Goal: Task Accomplishment & Management: Complete application form

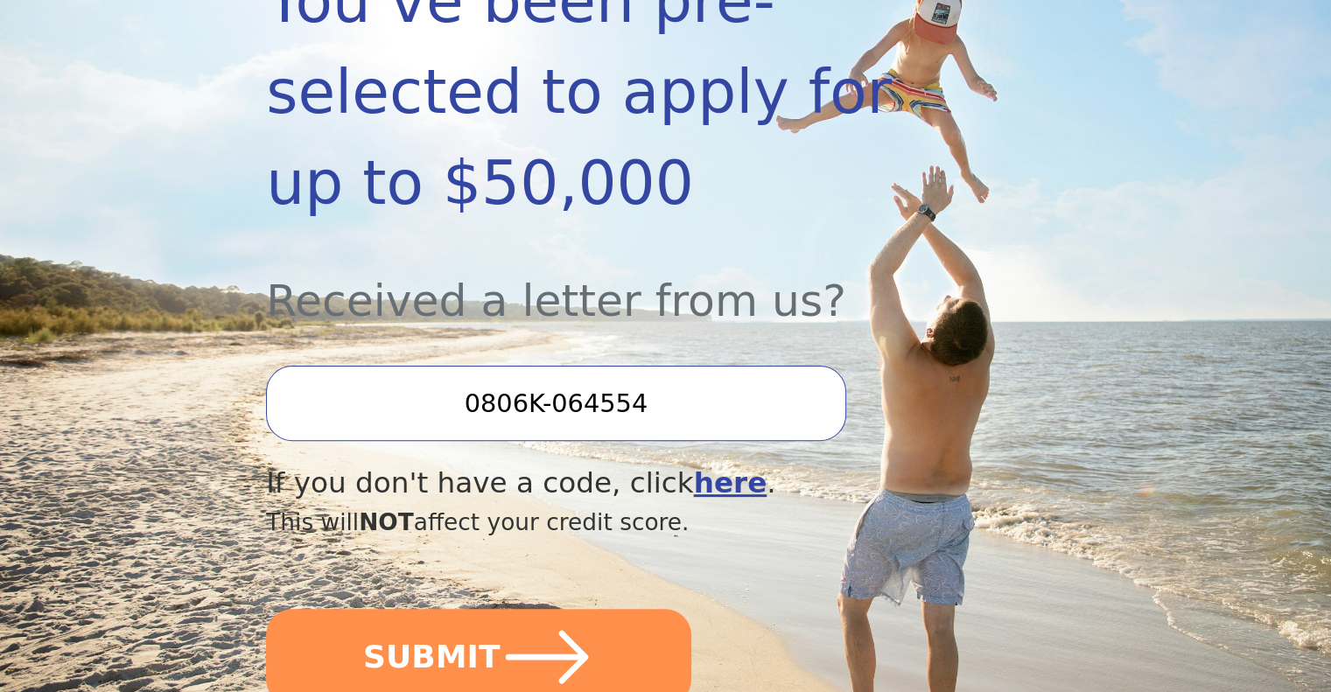
scroll to position [434, 0]
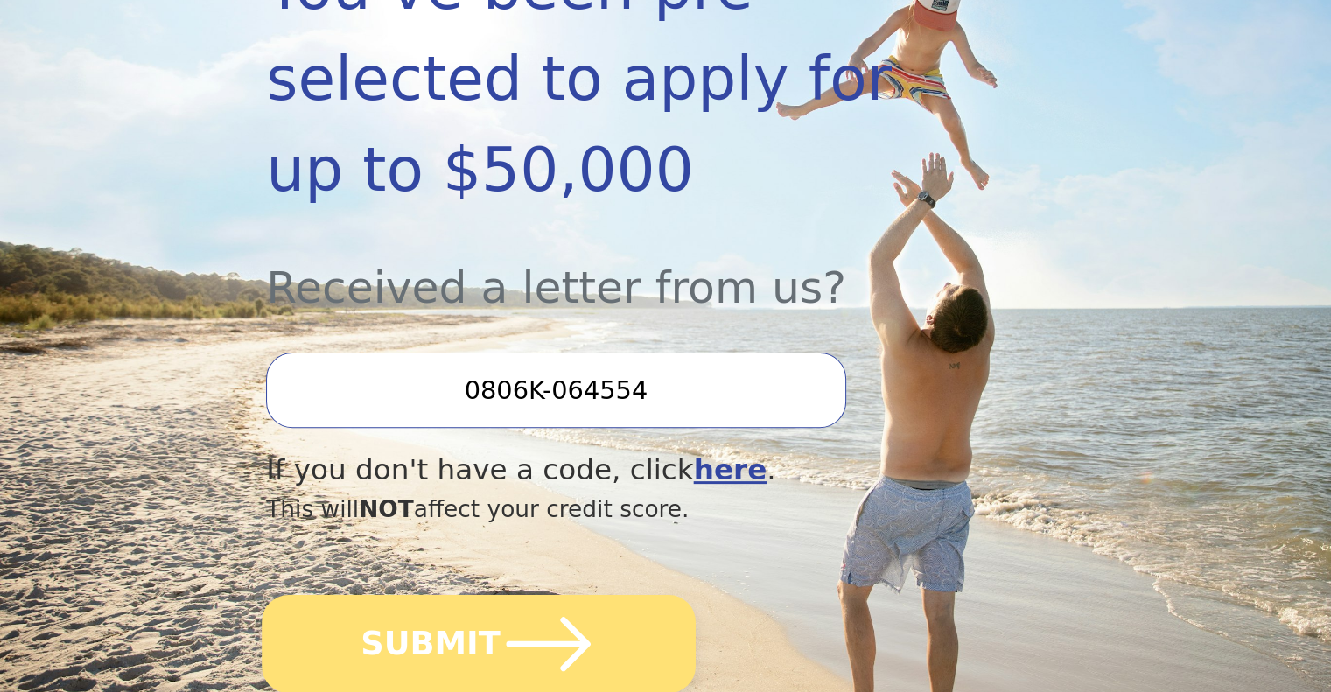
click at [411, 595] on button "SUBMIT" at bounding box center [479, 644] width 434 height 98
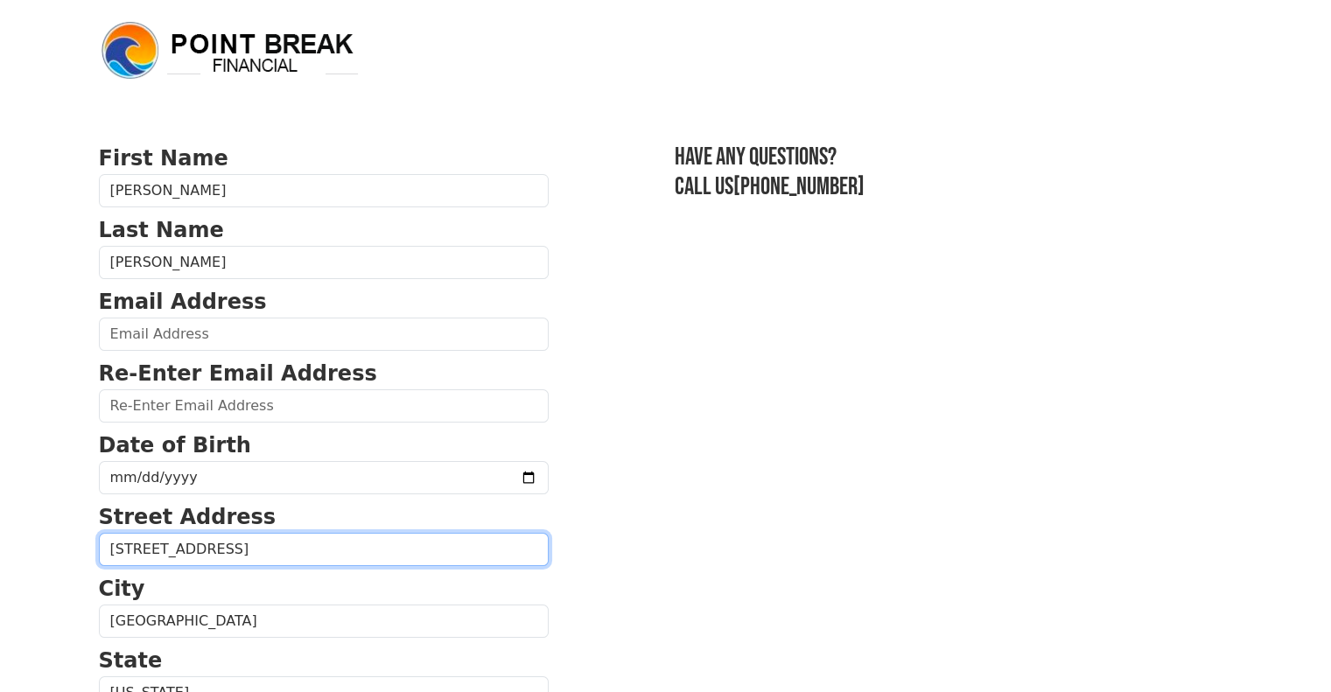
click at [411, 557] on input "[STREET_ADDRESS]" at bounding box center [324, 549] width 450 height 33
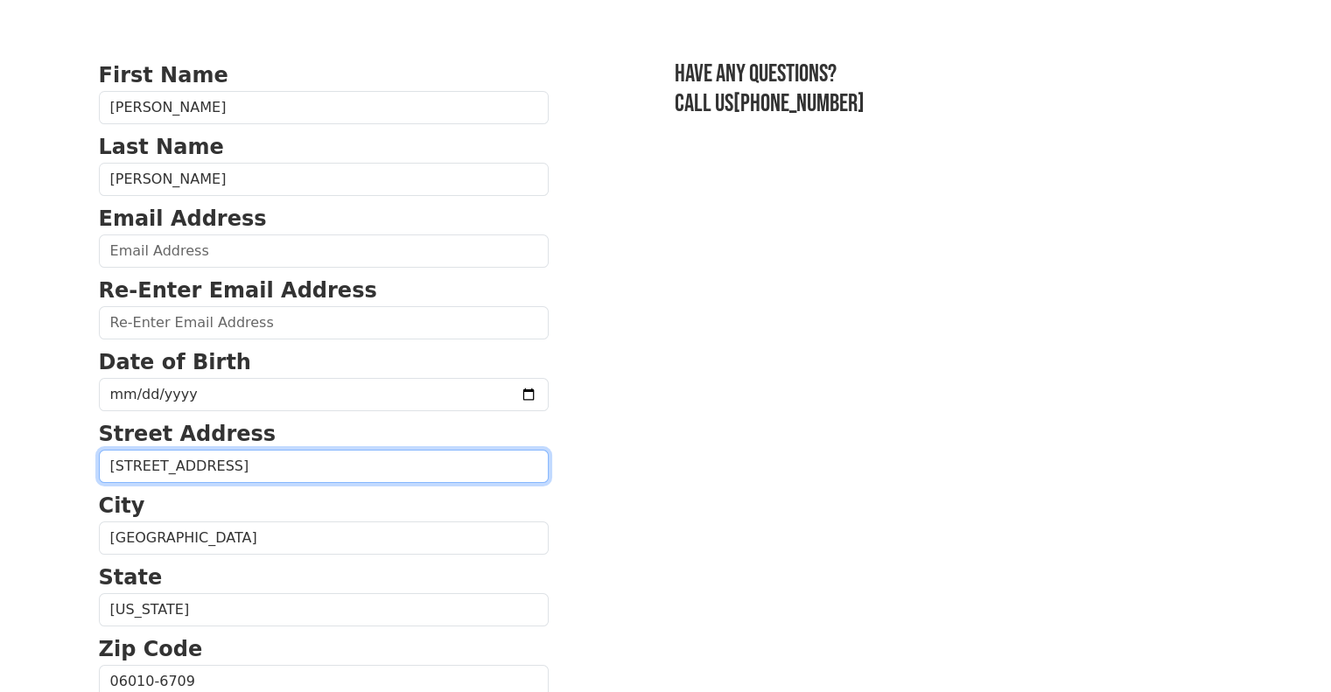
scroll to position [84, 0]
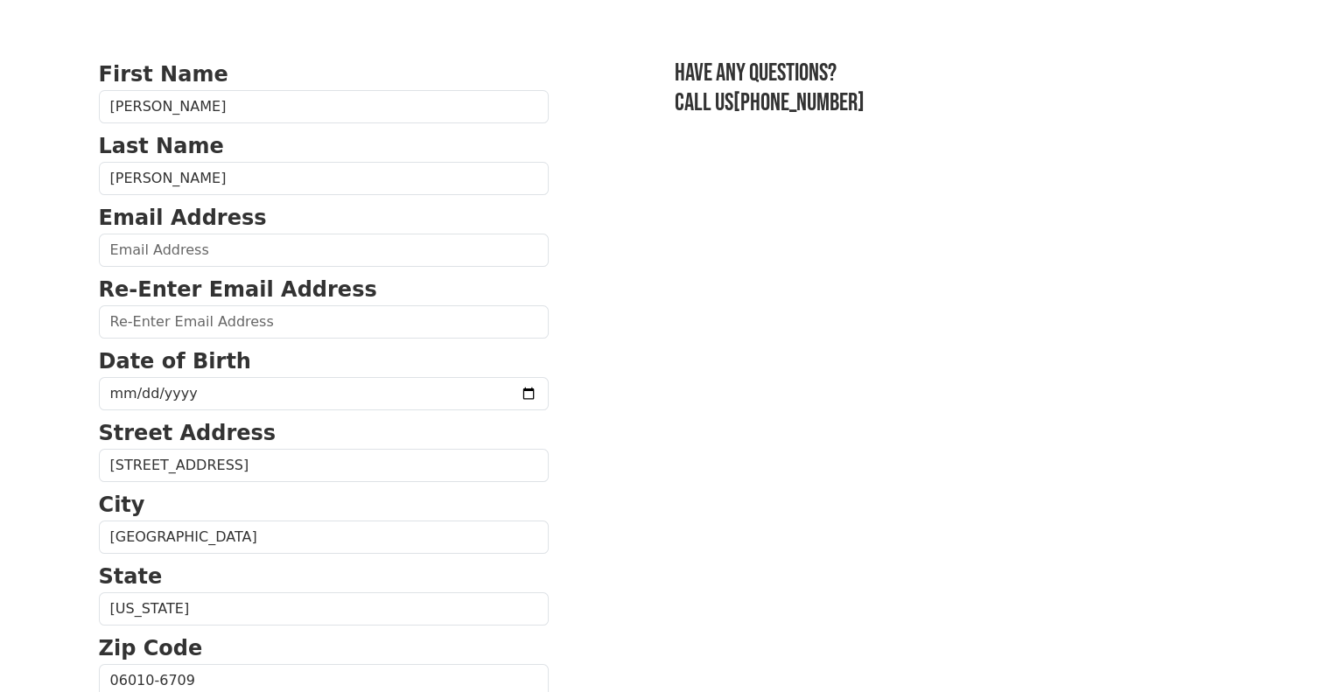
click at [140, 268] on form "First Name [PERSON_NAME] Last Name [PERSON_NAME] Email Address Re-Enter Email A…" at bounding box center [324, 683] width 450 height 1248
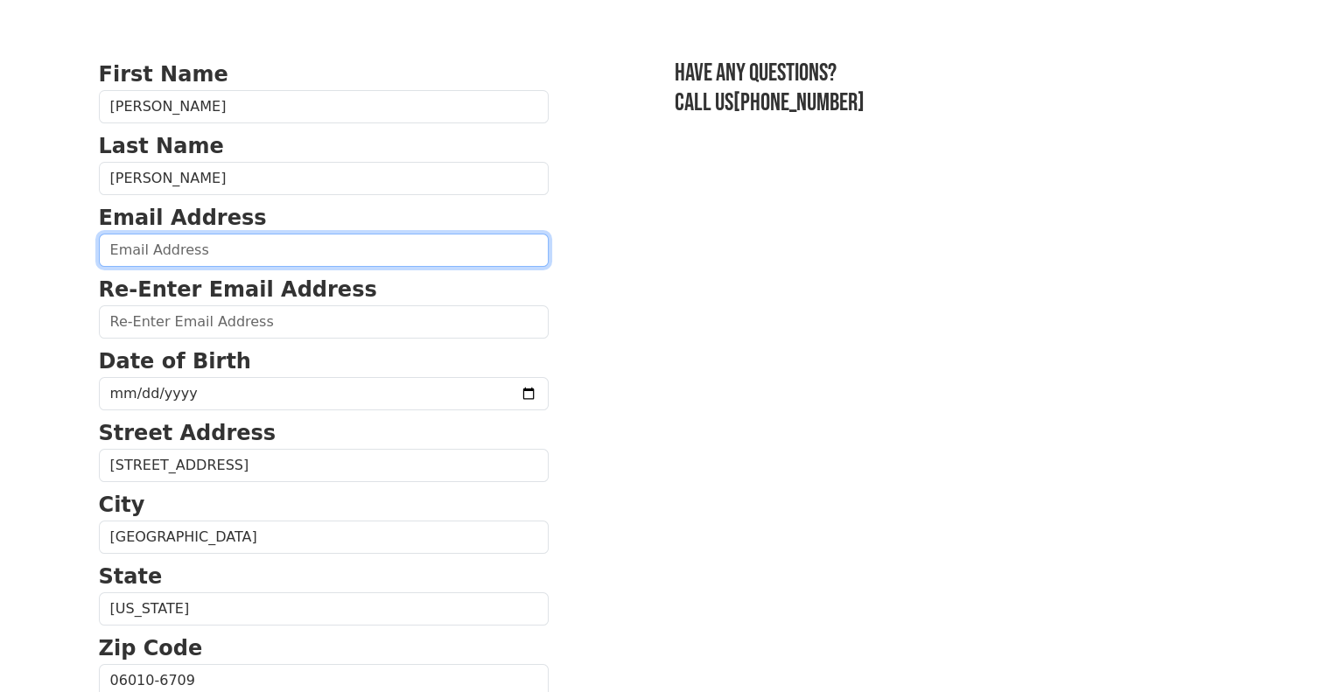
click at [138, 253] on input "email" at bounding box center [324, 250] width 450 height 33
type input "[EMAIL_ADDRESS][DOMAIN_NAME]"
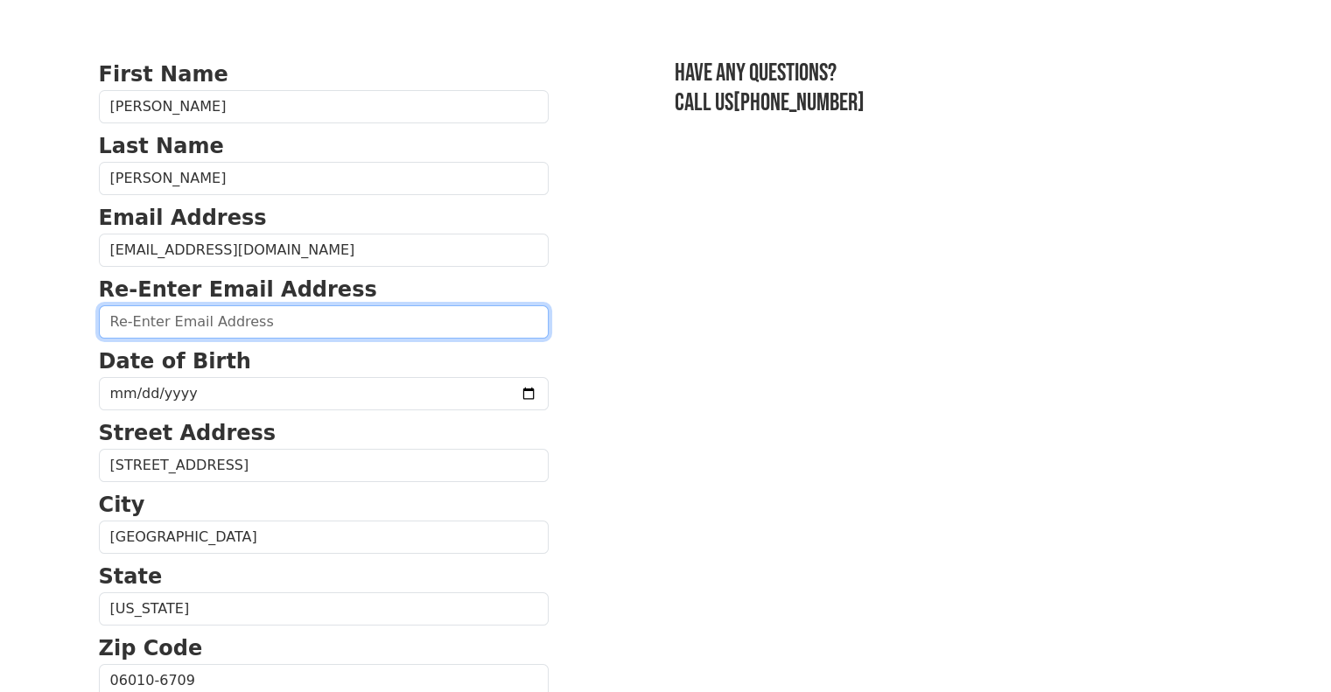
click at [147, 326] on input "email" at bounding box center [324, 321] width 450 height 33
type input "[EMAIL_ADDRESS][DOMAIN_NAME]"
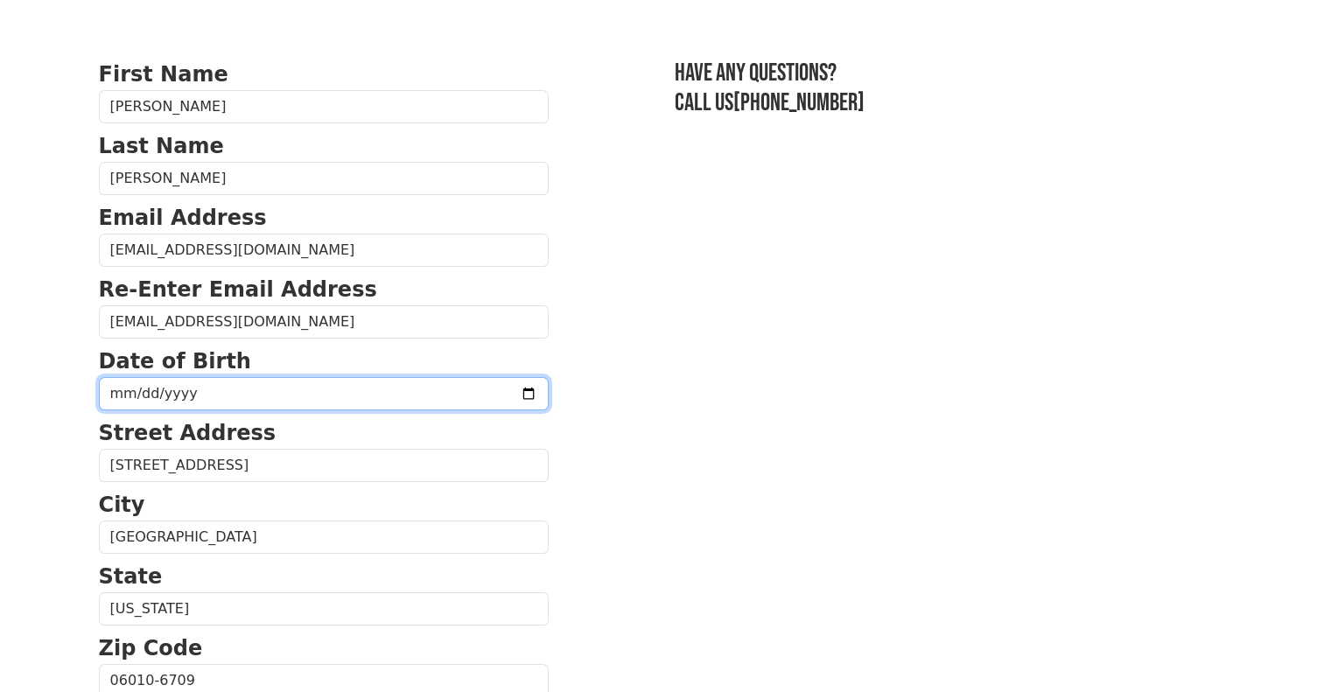
click at [272, 388] on input "date" at bounding box center [324, 393] width 450 height 33
type input "[DATE]"
click at [600, 419] on section "First Name [PERSON_NAME] Last Name [PERSON_NAME] Email Address [EMAIL_ADDRESS][…" at bounding box center [666, 683] width 1134 height 1248
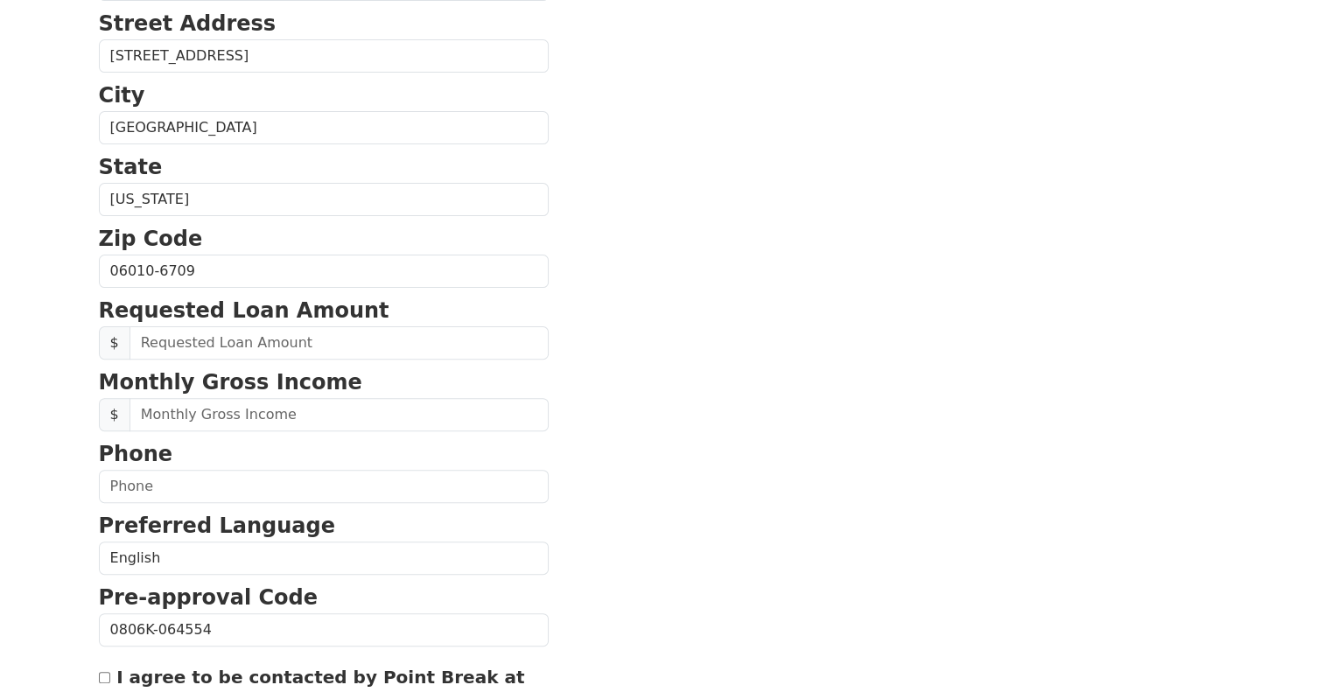
scroll to position [499, 0]
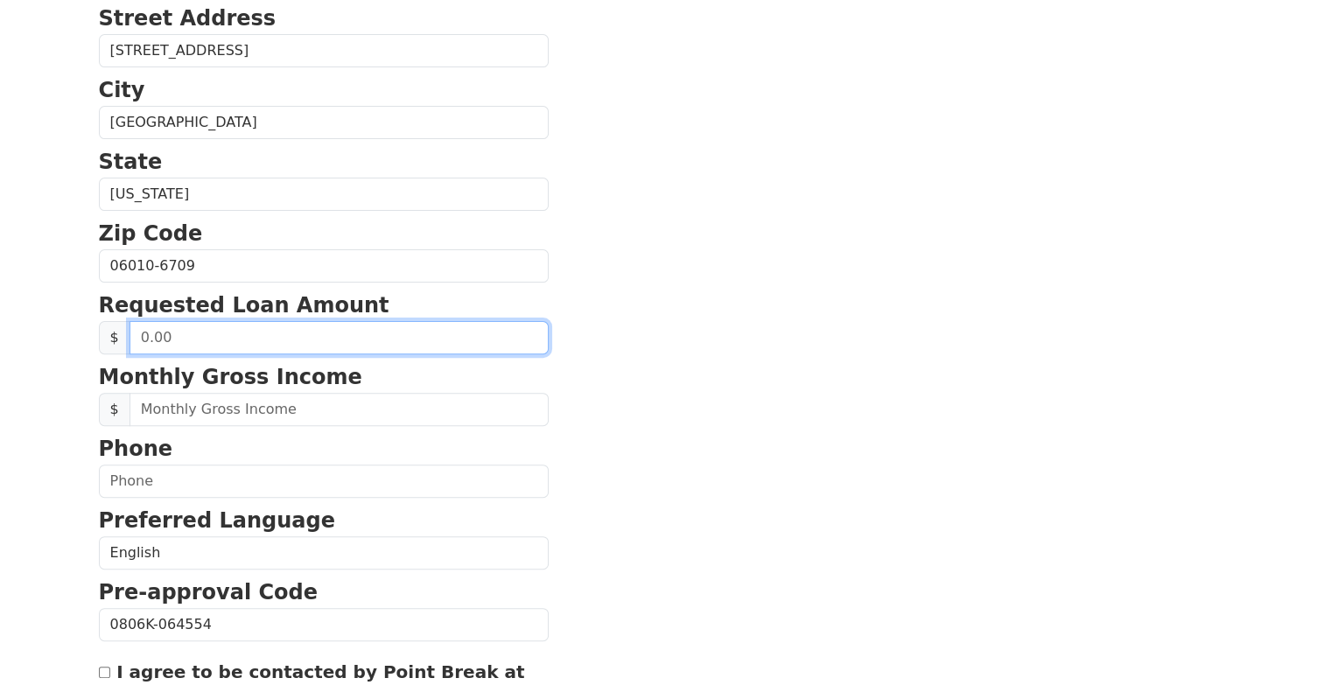
click at [401, 329] on input "text" at bounding box center [339, 337] width 419 height 33
click at [298, 346] on input "20.00" at bounding box center [339, 337] width 419 height 33
click at [199, 324] on input "0.00" at bounding box center [339, 337] width 419 height 33
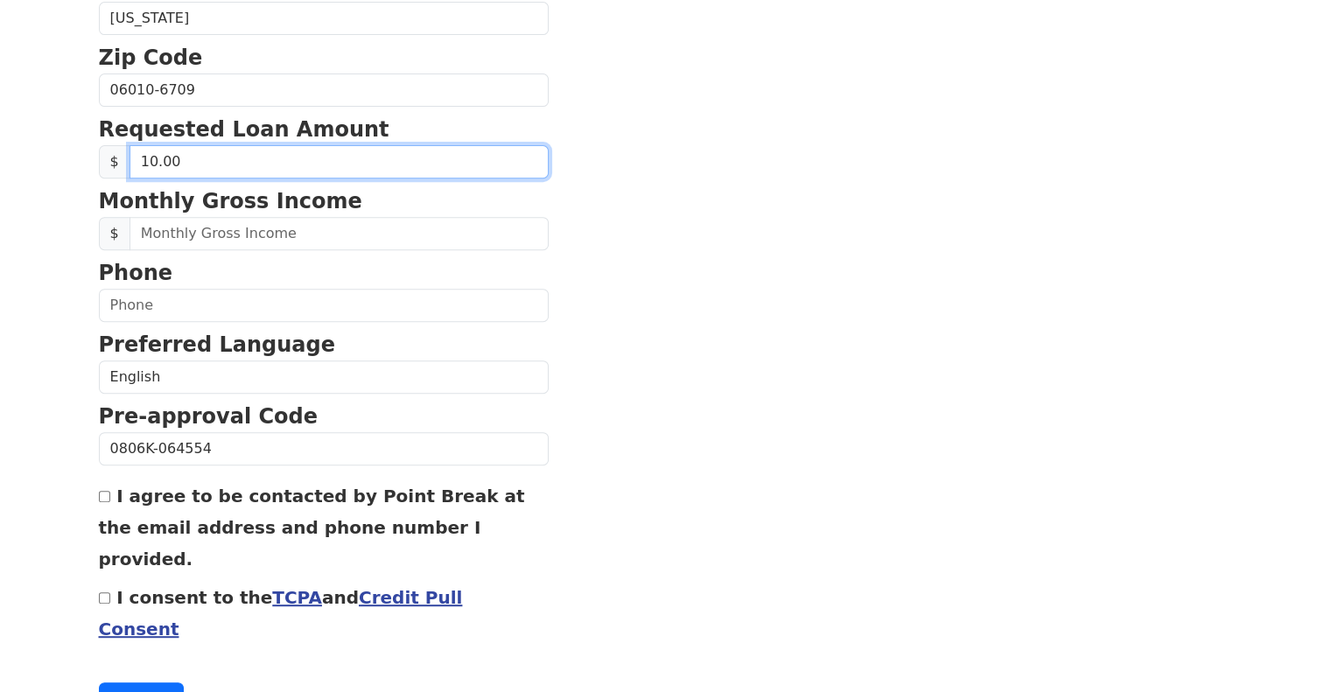
scroll to position [695, 0]
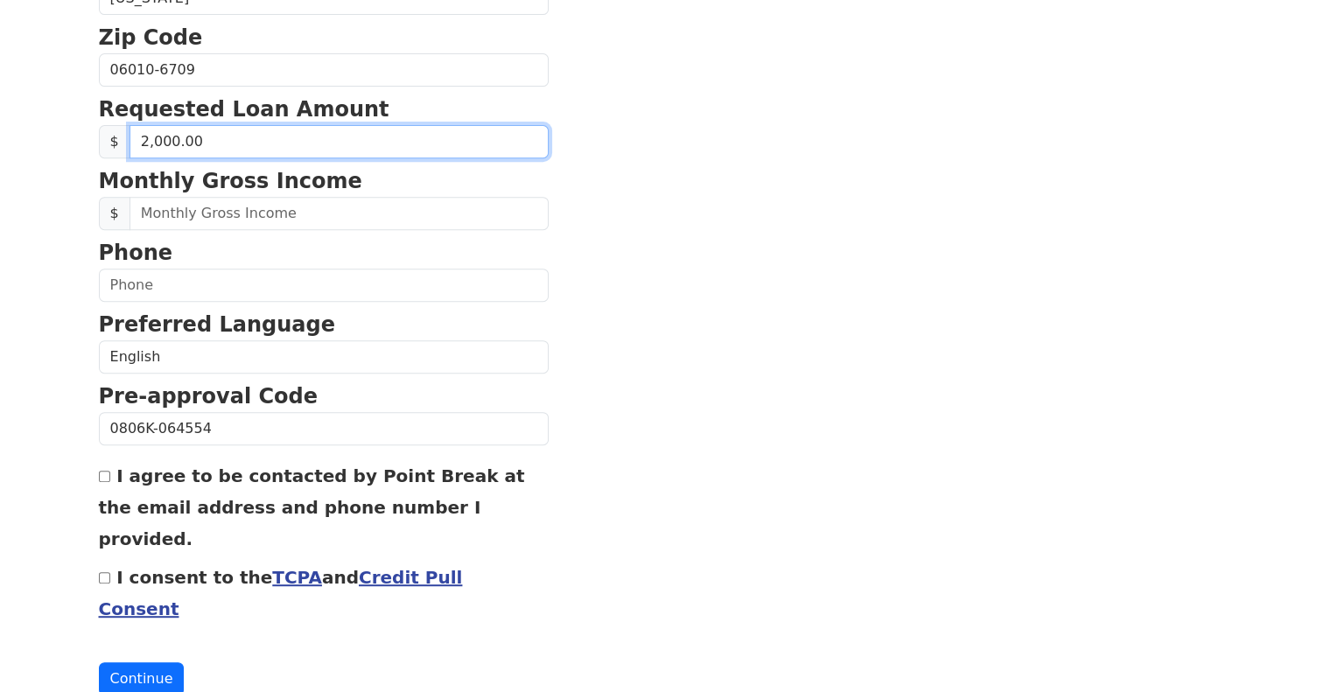
type input "20,000.00"
click at [242, 134] on input "20,000.00" at bounding box center [339, 141] width 419 height 33
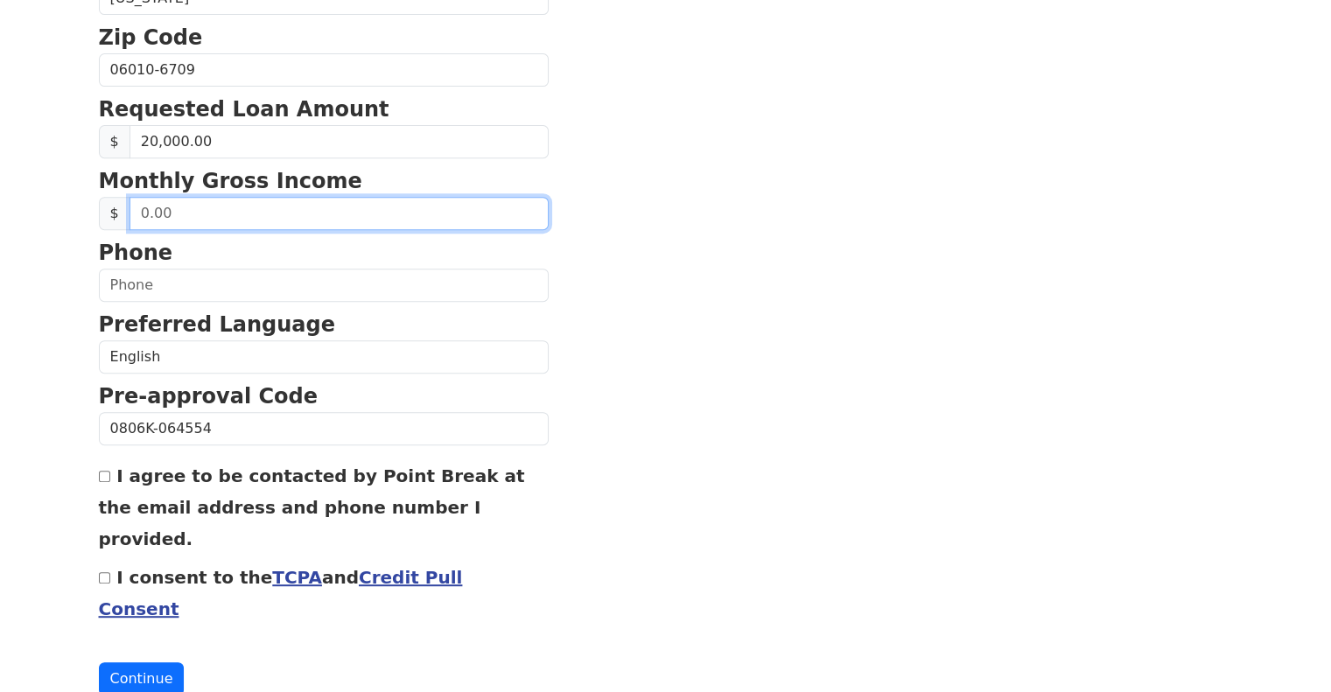
click at [199, 215] on input "text" at bounding box center [339, 213] width 419 height 33
type input "1,231.00"
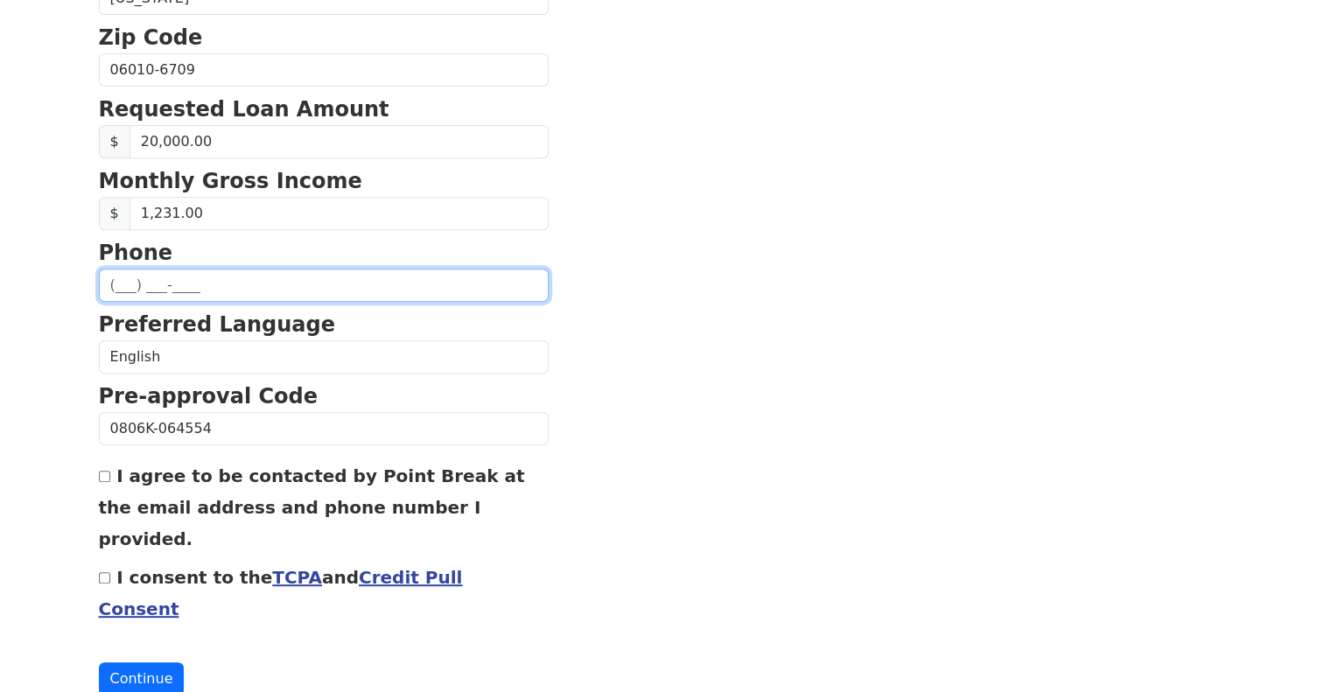
click at [191, 272] on input "text" at bounding box center [324, 285] width 450 height 33
type input "[PHONE_NUMBER]"
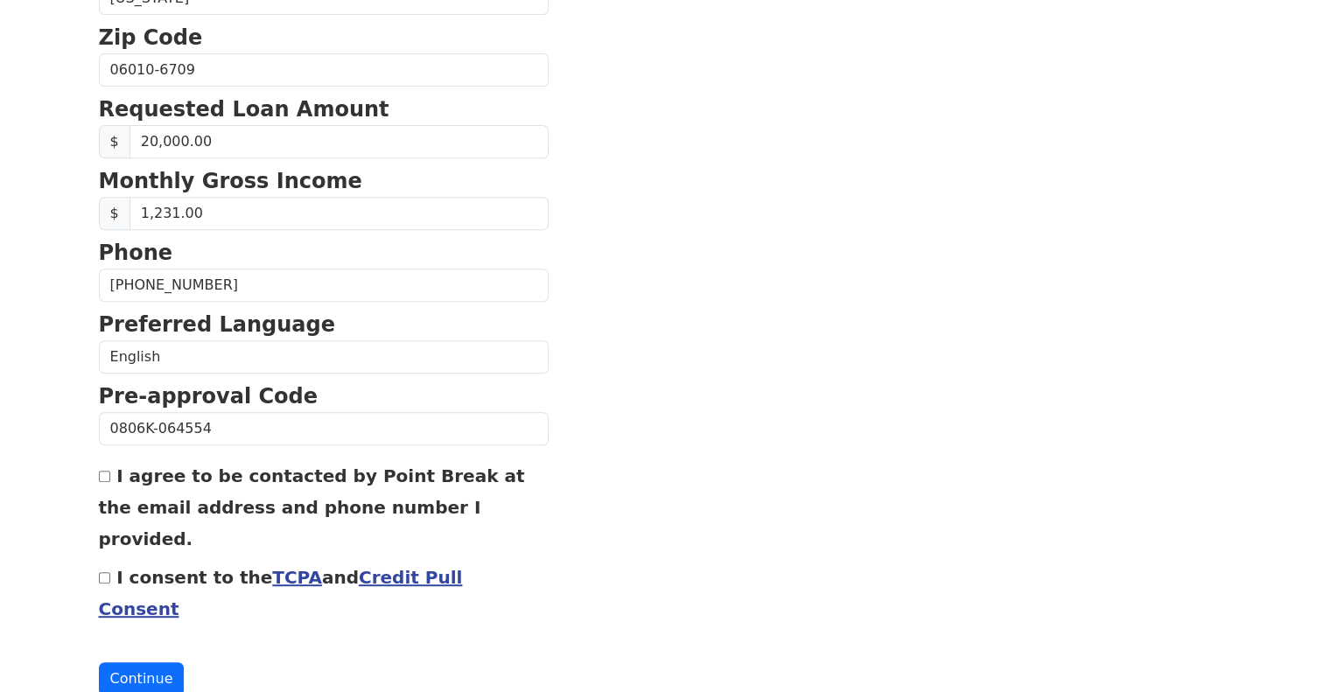
click at [650, 321] on section "First Name [PERSON_NAME] Last Name [PERSON_NAME] Email Address [EMAIL_ADDRESS][…" at bounding box center [666, 72] width 1134 height 1248
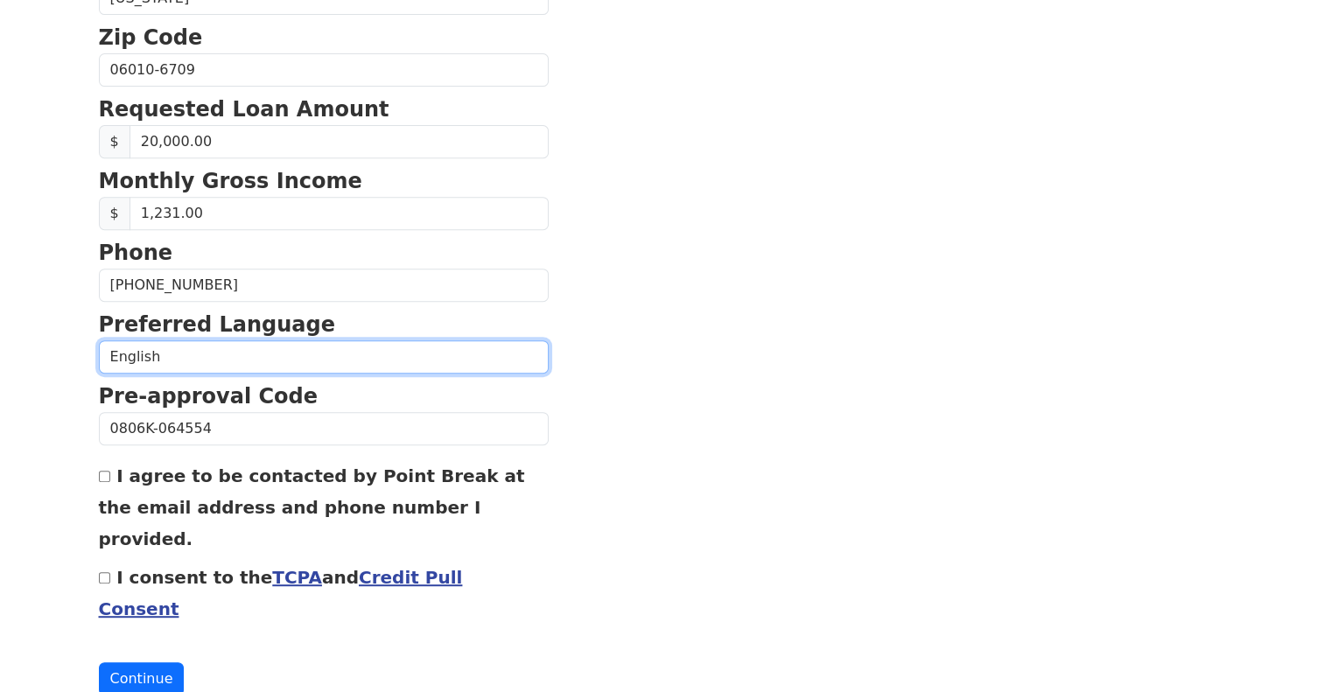
click at [320, 356] on select "English Spanish" at bounding box center [324, 356] width 450 height 33
select select "Spanish"
click at [99, 340] on select "English Spanish" at bounding box center [324, 356] width 450 height 33
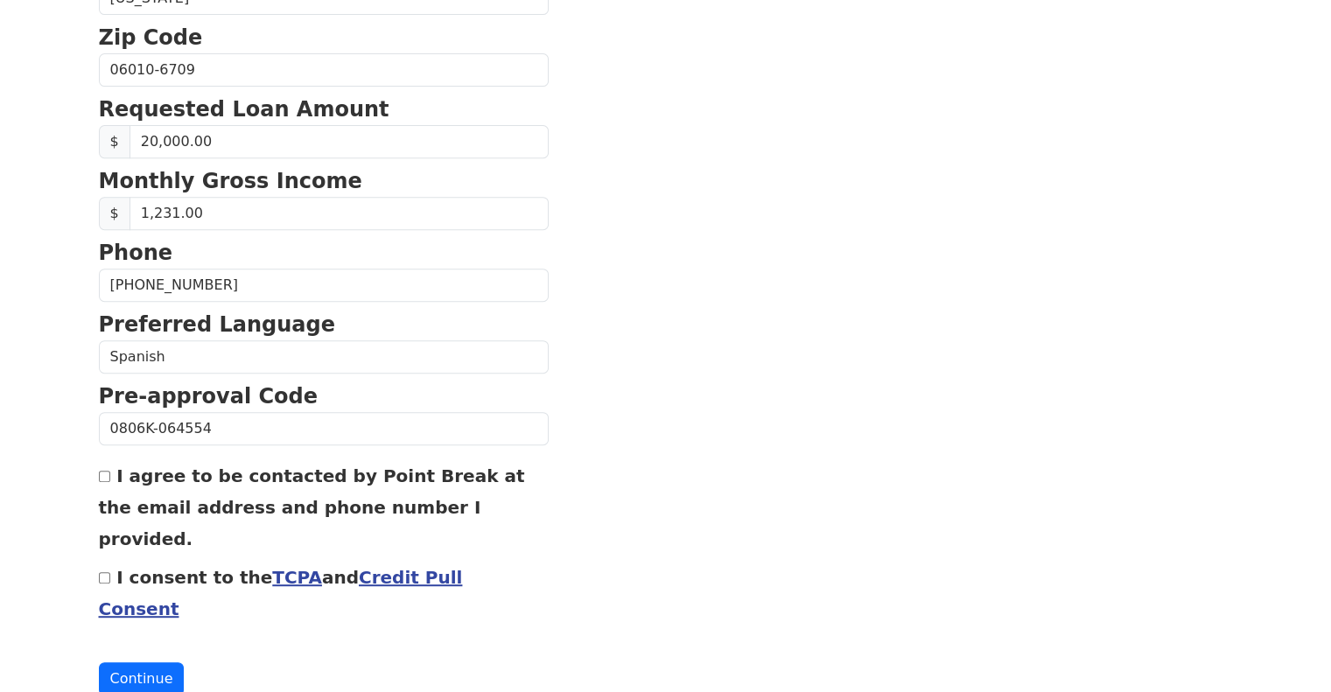
click at [102, 471] on input "I agree to be contacted by Point Break at the email address and phone number I …" at bounding box center [104, 476] width 11 height 11
checkbox input "true"
click at [104, 572] on input "I consent to the TCPA and Credit Pull Consent" at bounding box center [104, 577] width 11 height 11
checkbox input "true"
click at [134, 662] on button "Continue" at bounding box center [142, 678] width 86 height 33
